Goal: Navigation & Orientation: Go to known website

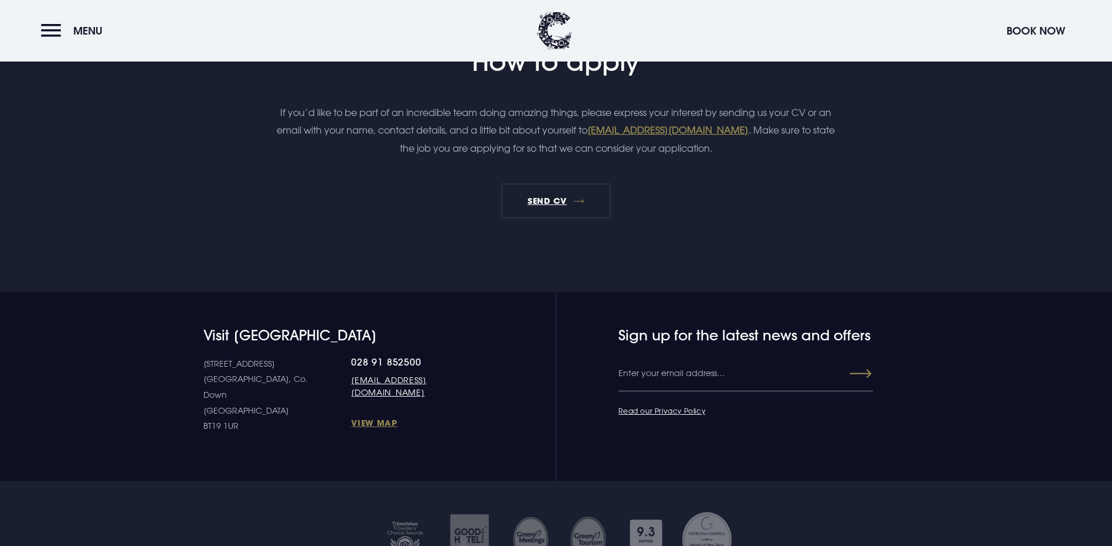
scroll to position [1055, 0]
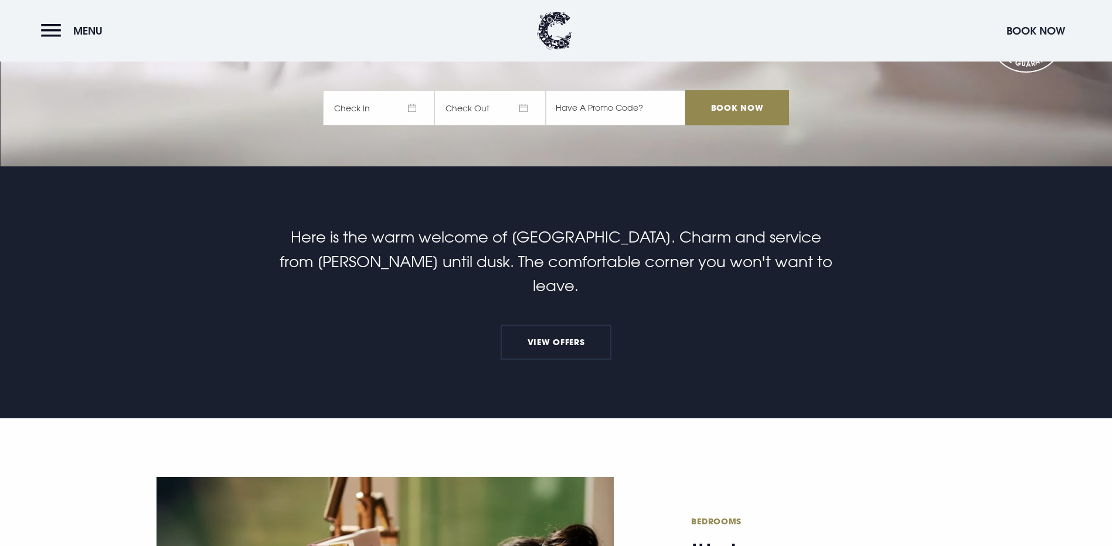
scroll to position [469, 0]
